Goal: Transaction & Acquisition: Purchase product/service

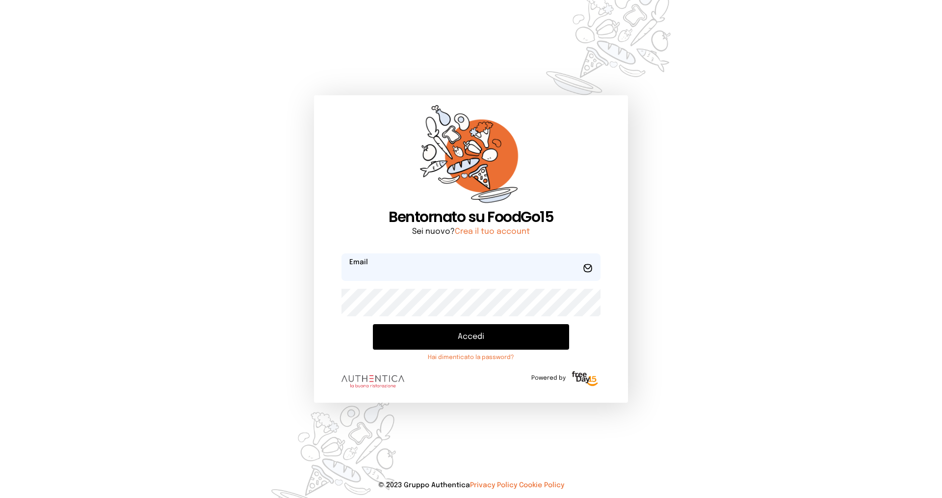
type input "**********"
click at [454, 338] on button "Accedi" at bounding box center [471, 337] width 196 height 26
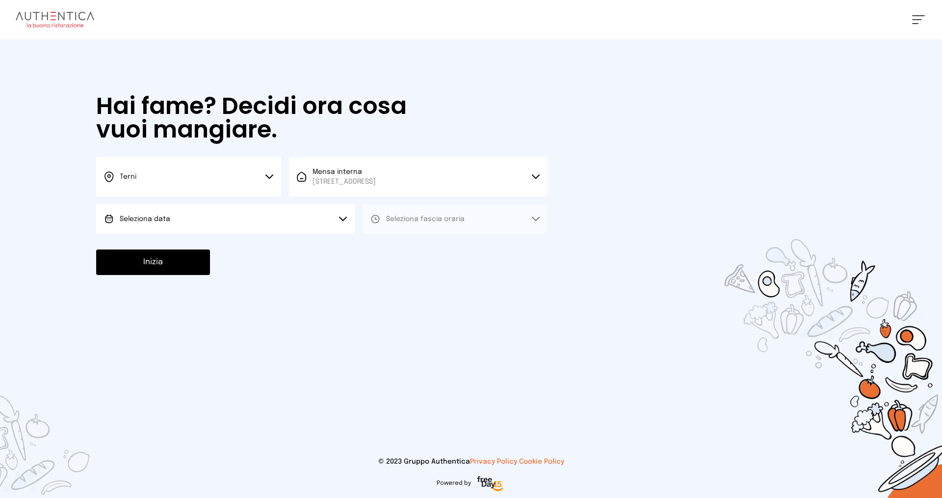
drag, startPoint x: 139, startPoint y: 215, endPoint x: 141, endPoint y: 221, distance: 5.7
click at [139, 215] on span "Seleziona data" at bounding box center [145, 219] width 51 height 10
drag, startPoint x: 144, startPoint y: 243, endPoint x: 152, endPoint y: 243, distance: 8.3
click at [144, 243] on span "[DATE], [DATE]" at bounding box center [144, 246] width 48 height 10
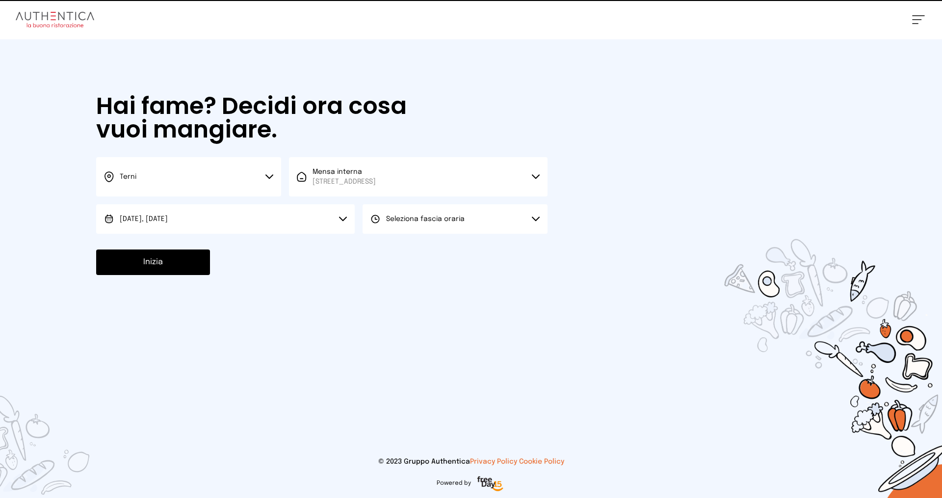
click at [399, 218] on span "Seleziona fascia oraria" at bounding box center [425, 218] width 79 height 7
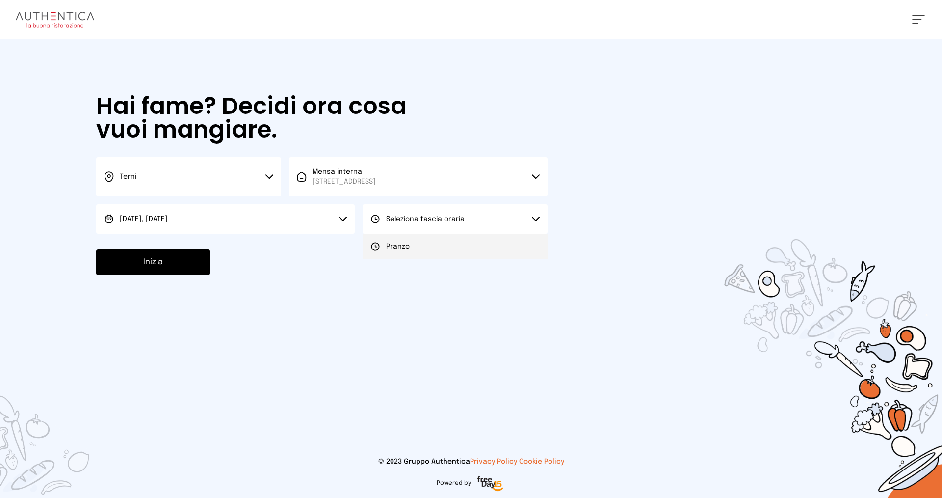
click at [390, 243] on span "Pranzo" at bounding box center [398, 246] width 24 height 10
click at [172, 261] on button "Inizia" at bounding box center [153, 262] width 114 height 26
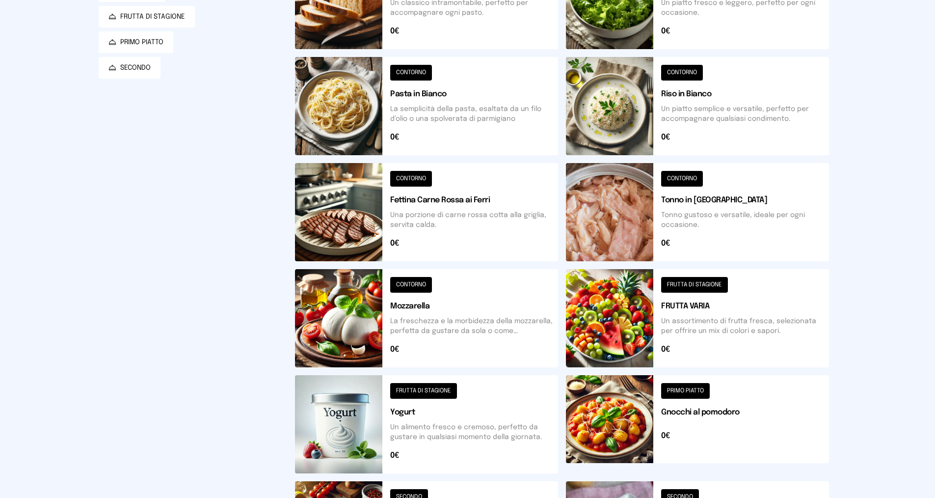
scroll to position [305, 0]
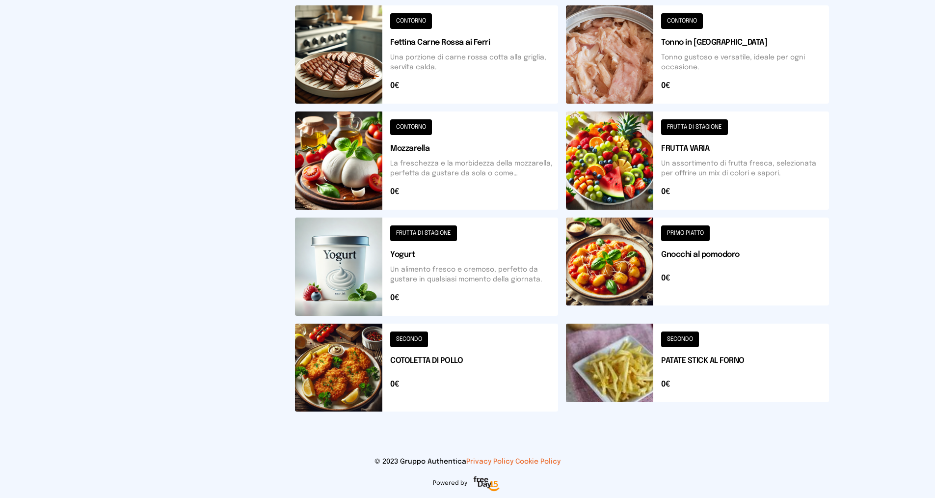
click at [422, 340] on button at bounding box center [426, 367] width 263 height 88
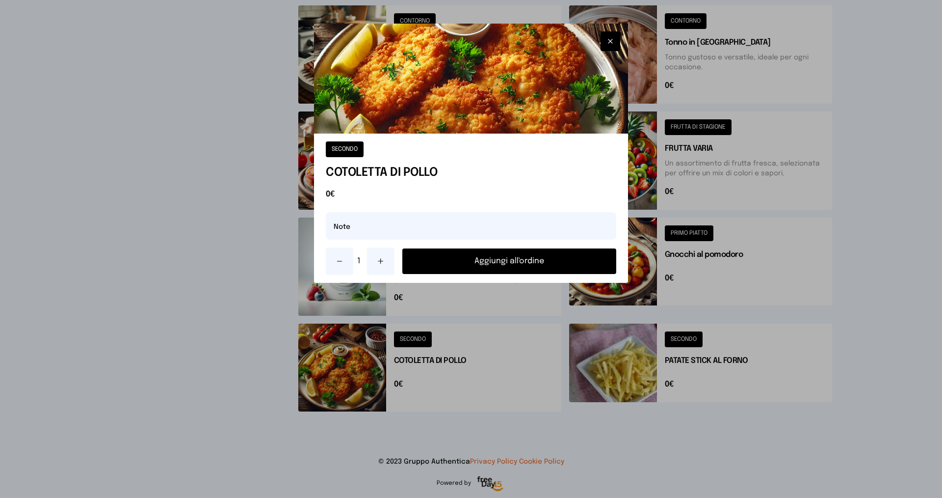
click at [479, 256] on button "Aggiungi all'ordine" at bounding box center [509, 261] width 214 height 26
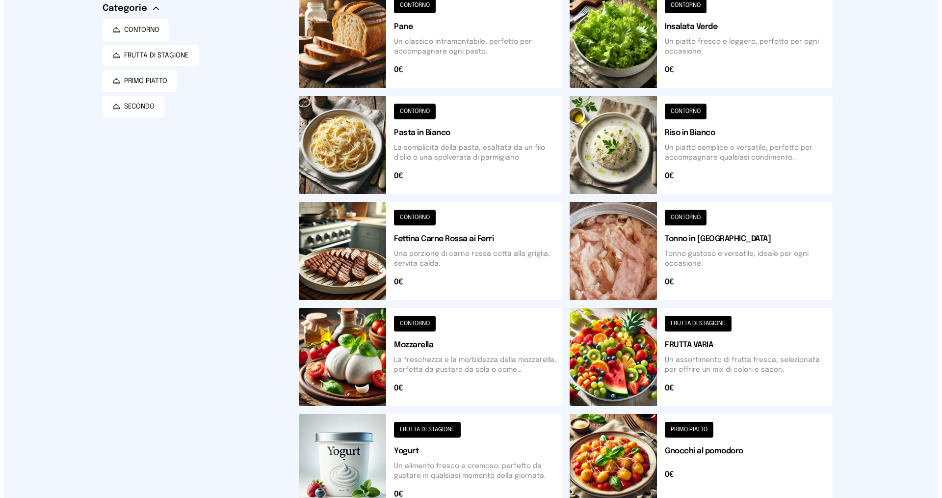
scroll to position [0, 0]
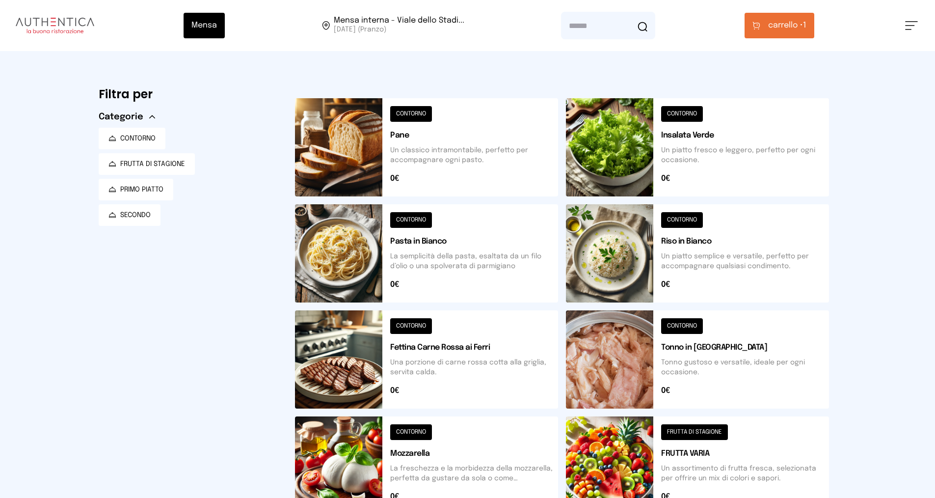
click at [694, 113] on button at bounding box center [697, 147] width 263 height 98
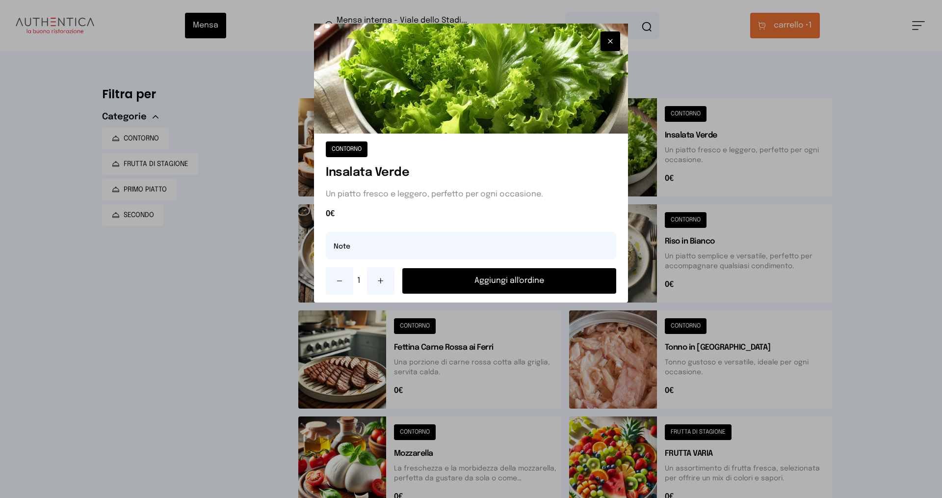
click at [555, 282] on button "Aggiungi all'ordine" at bounding box center [509, 281] width 214 height 26
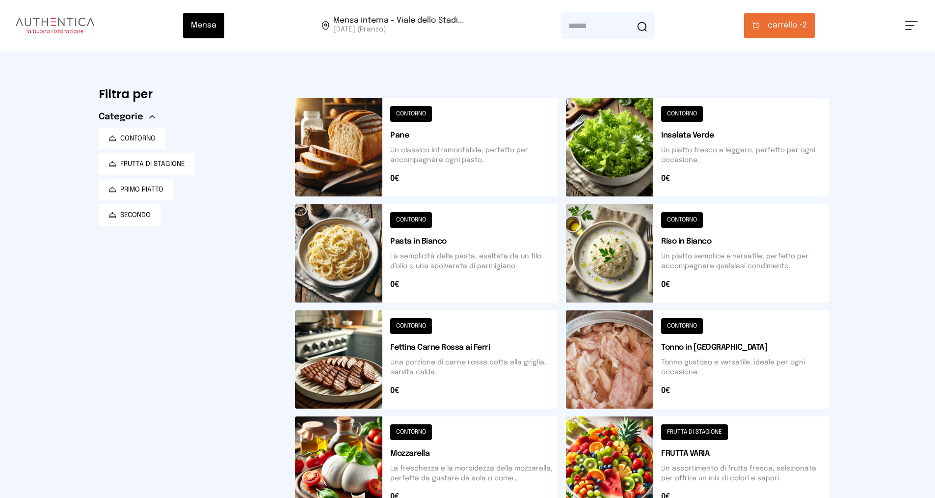
click at [683, 212] on button at bounding box center [697, 253] width 263 height 98
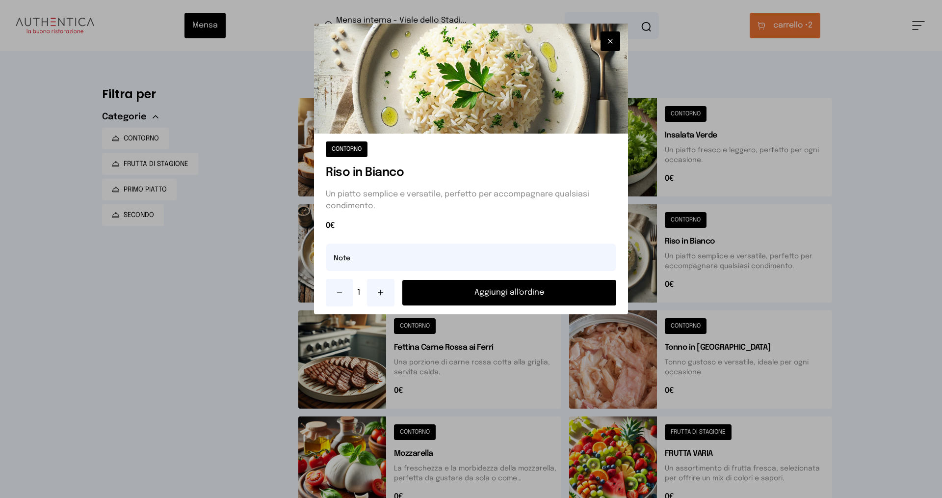
click at [575, 289] on button "Aggiungi all'ordine" at bounding box center [509, 293] width 214 height 26
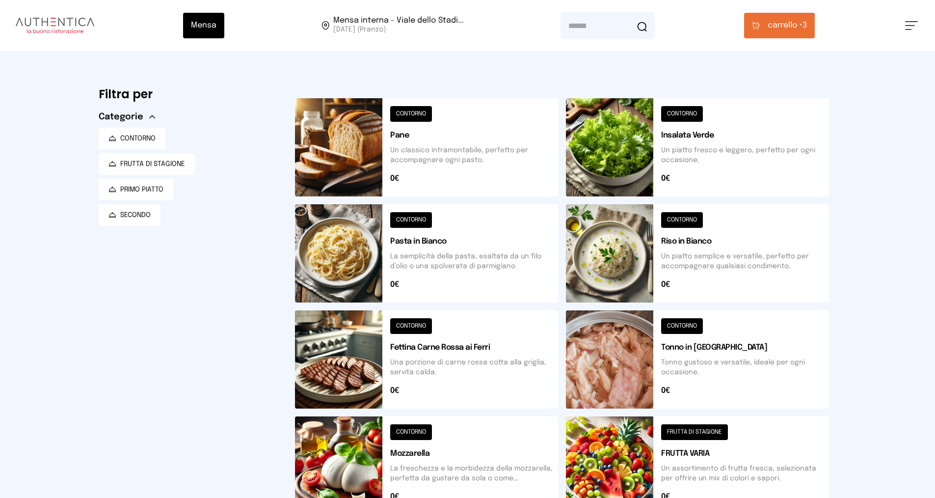
click at [690, 429] on button at bounding box center [697, 465] width 263 height 98
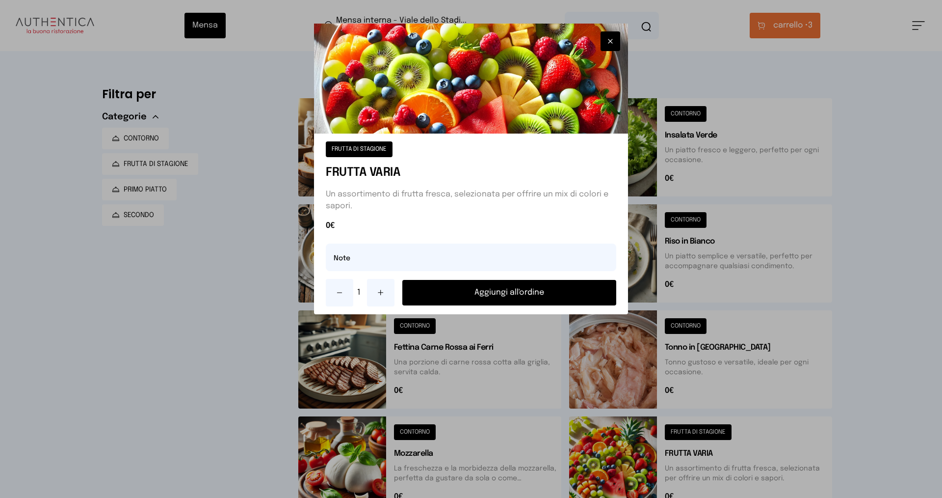
click at [501, 297] on button "Aggiungi all'ordine" at bounding box center [509, 293] width 214 height 26
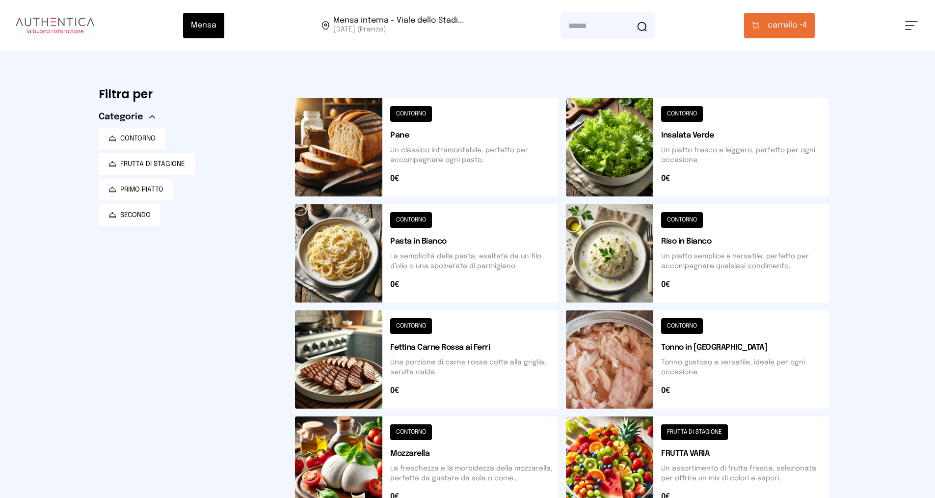
click at [797, 25] on span "carrello •" at bounding box center [785, 26] width 35 height 12
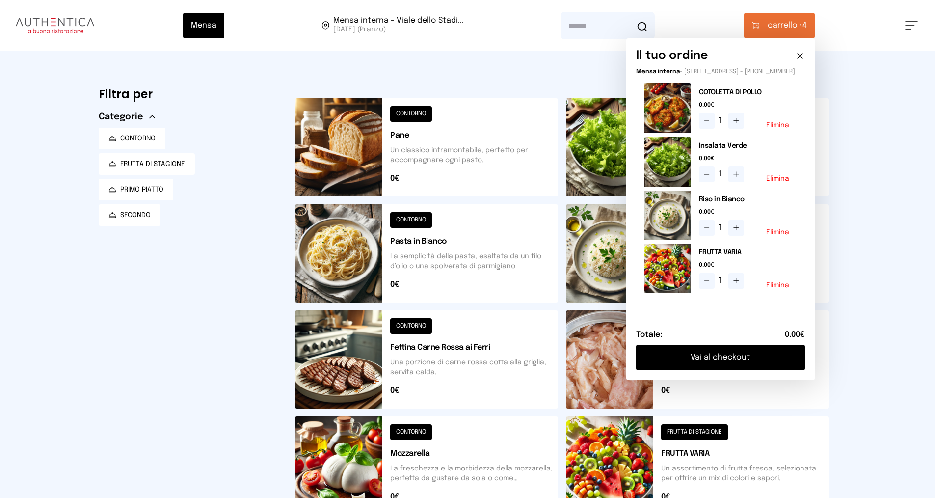
click at [773, 129] on button "Elimina" at bounding box center [777, 125] width 23 height 7
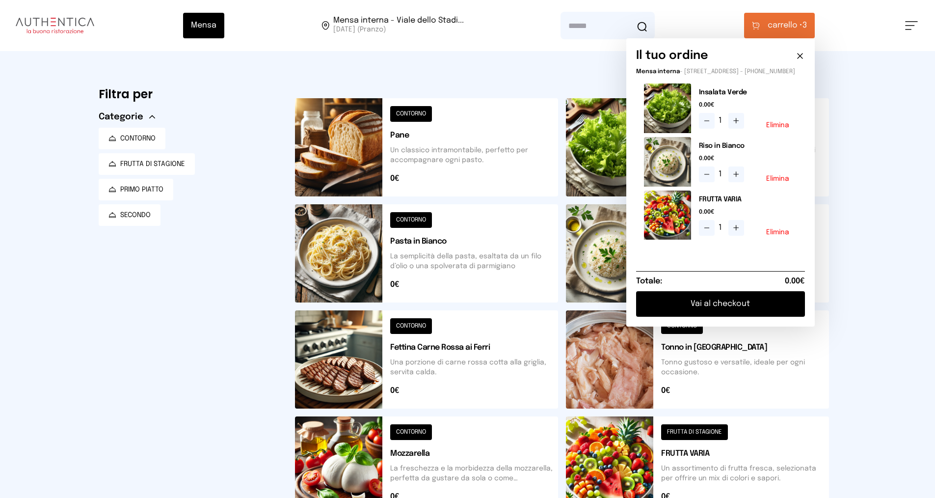
click at [721, 309] on button "Vai al checkout" at bounding box center [720, 304] width 169 height 26
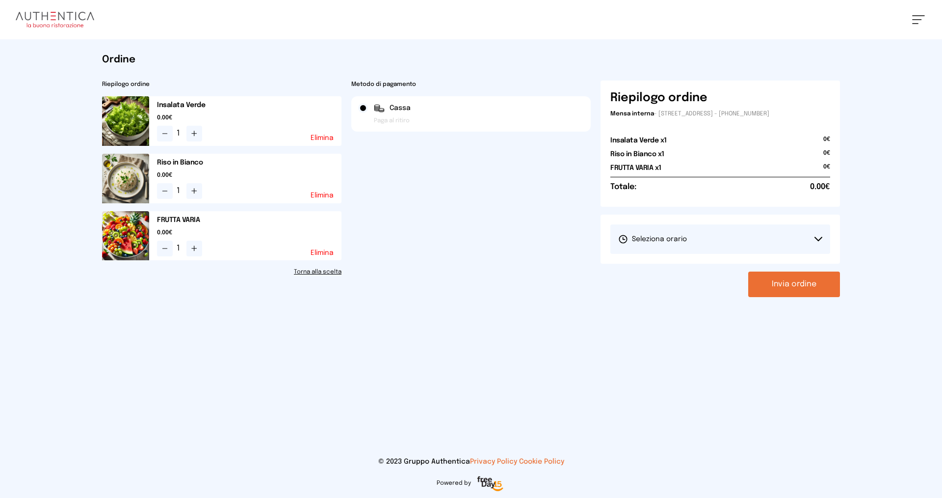
click at [662, 233] on button "Seleziona orario" at bounding box center [720, 238] width 220 height 29
click at [672, 265] on span "1° Turno (13:00 - 15:00)" at bounding box center [655, 267] width 74 height 10
click at [781, 279] on button "Invia ordine" at bounding box center [794, 284] width 92 height 26
